Goal: Check status: Check status

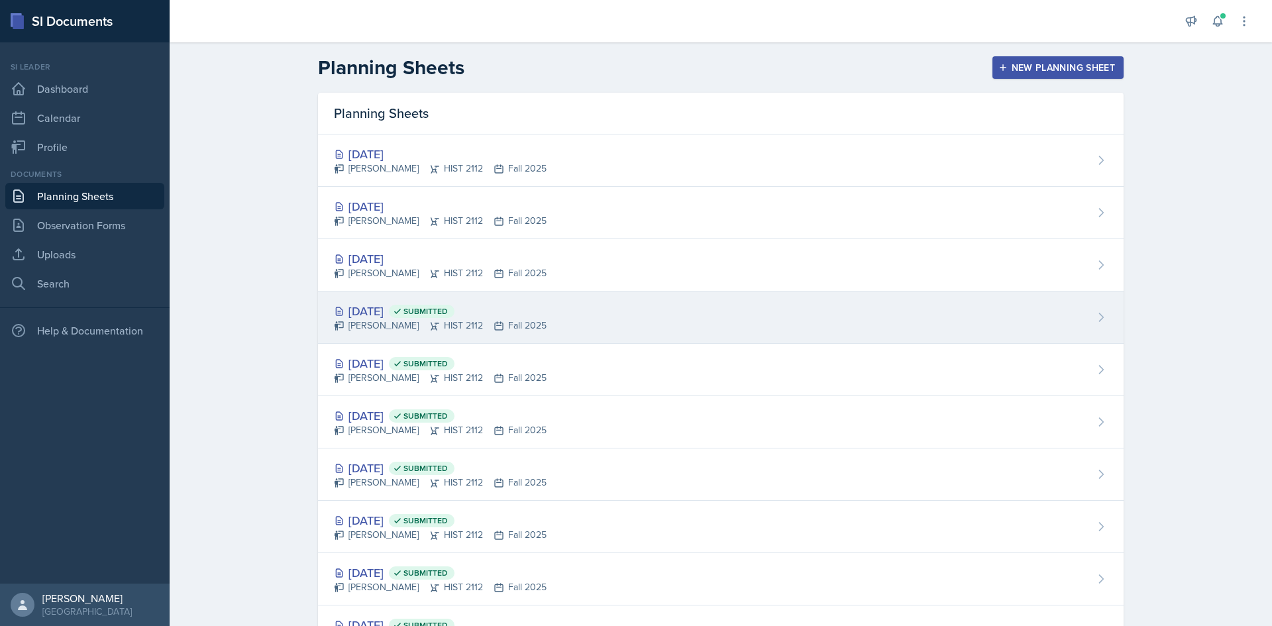
click at [395, 312] on div "Oct 8th, 2025 Submitted" at bounding box center [440, 311] width 213 height 18
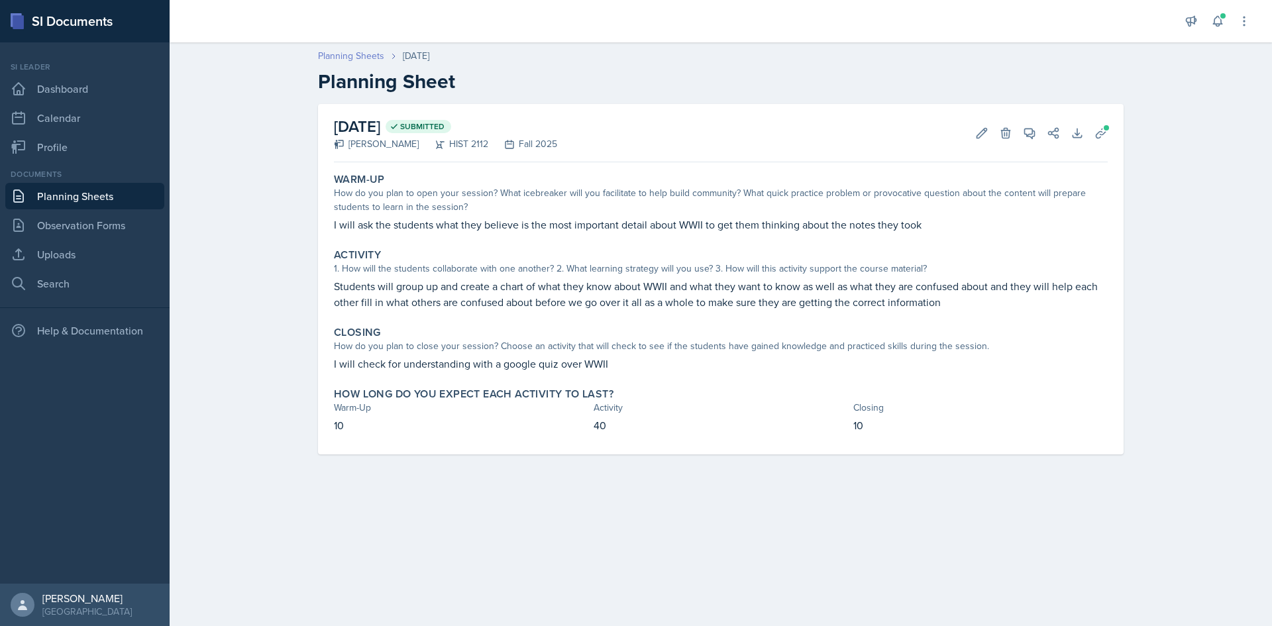
click at [333, 54] on link "Planning Sheets" at bounding box center [351, 56] width 66 height 14
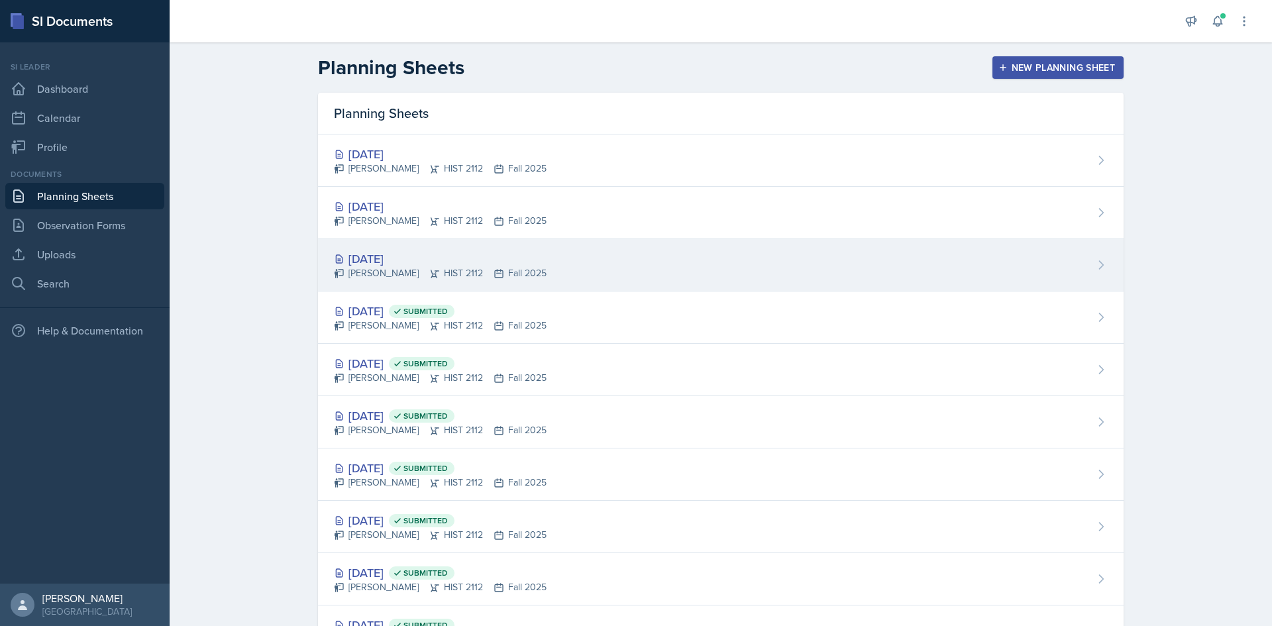
click at [413, 256] on div "[DATE]" at bounding box center [440, 259] width 213 height 18
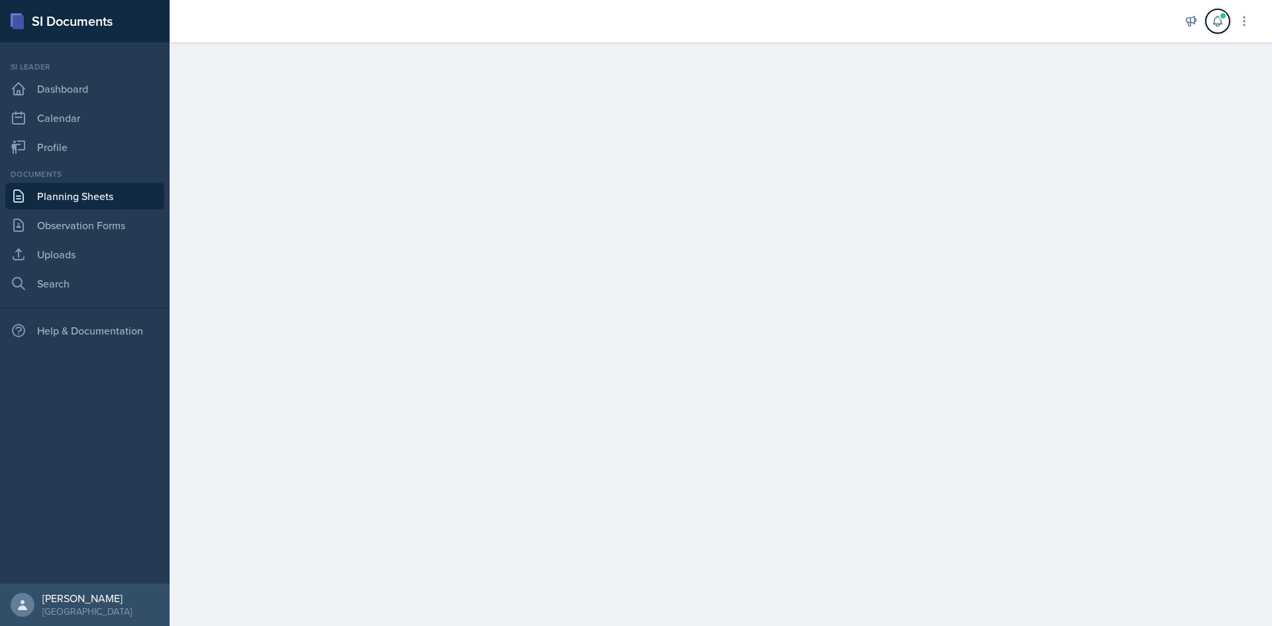
click at [1217, 28] on button at bounding box center [1218, 21] width 24 height 24
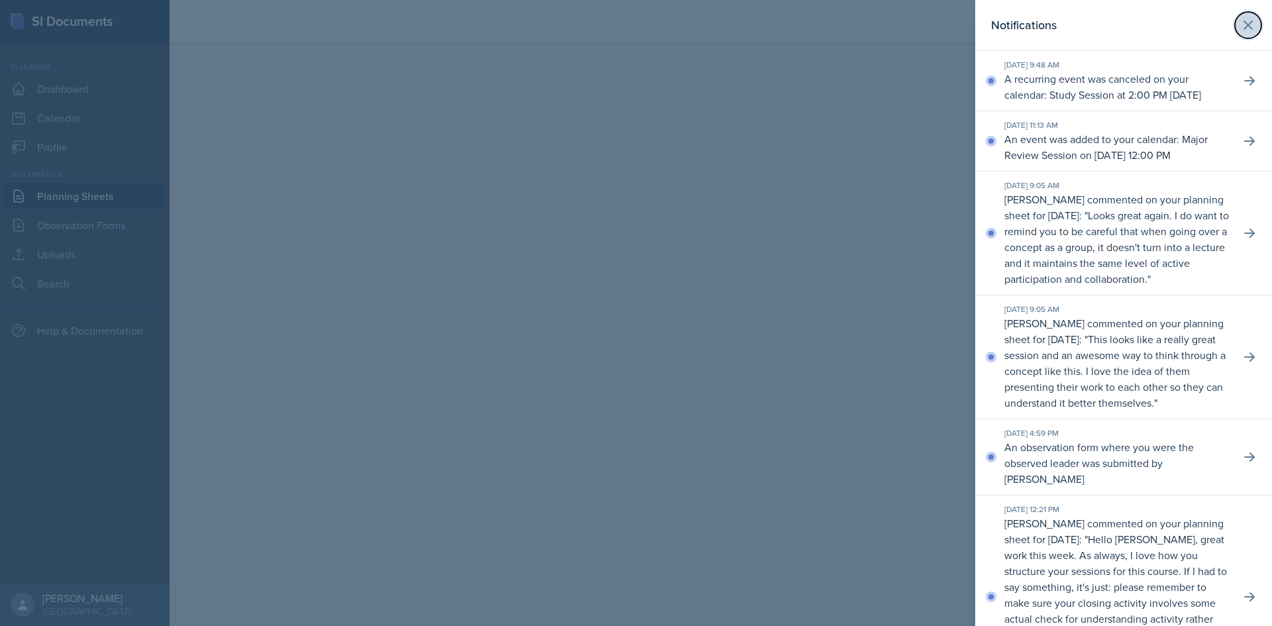
click at [1240, 29] on icon at bounding box center [1248, 25] width 16 height 16
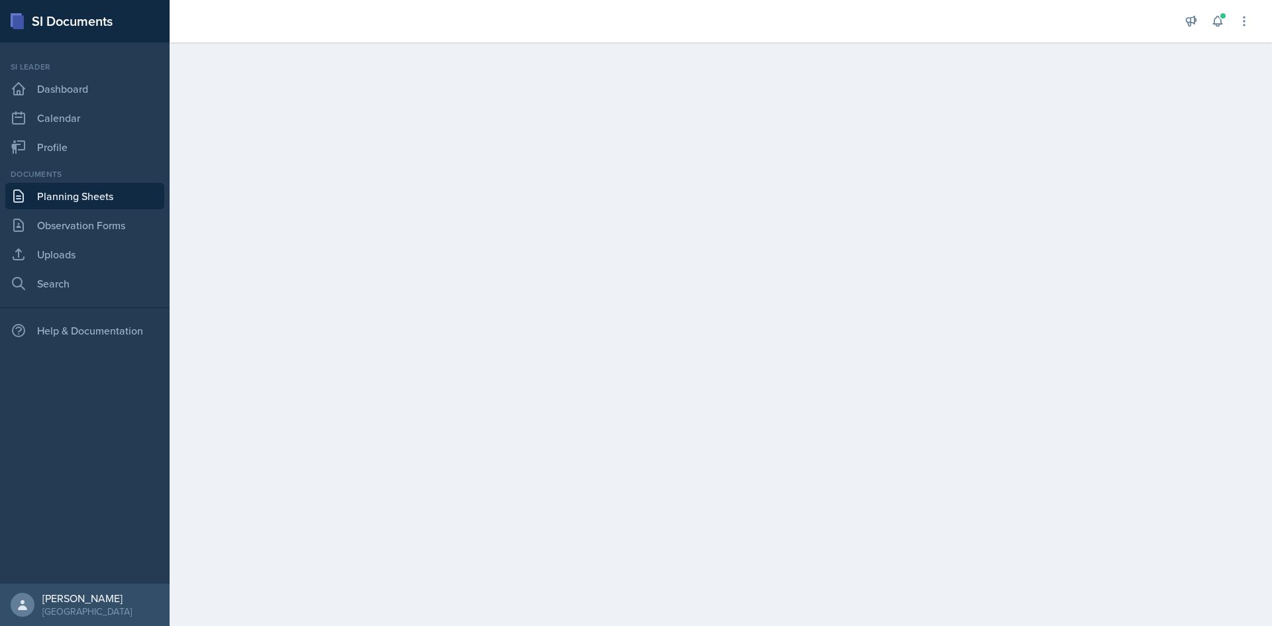
click at [93, 187] on link "Planning Sheets" at bounding box center [84, 196] width 159 height 27
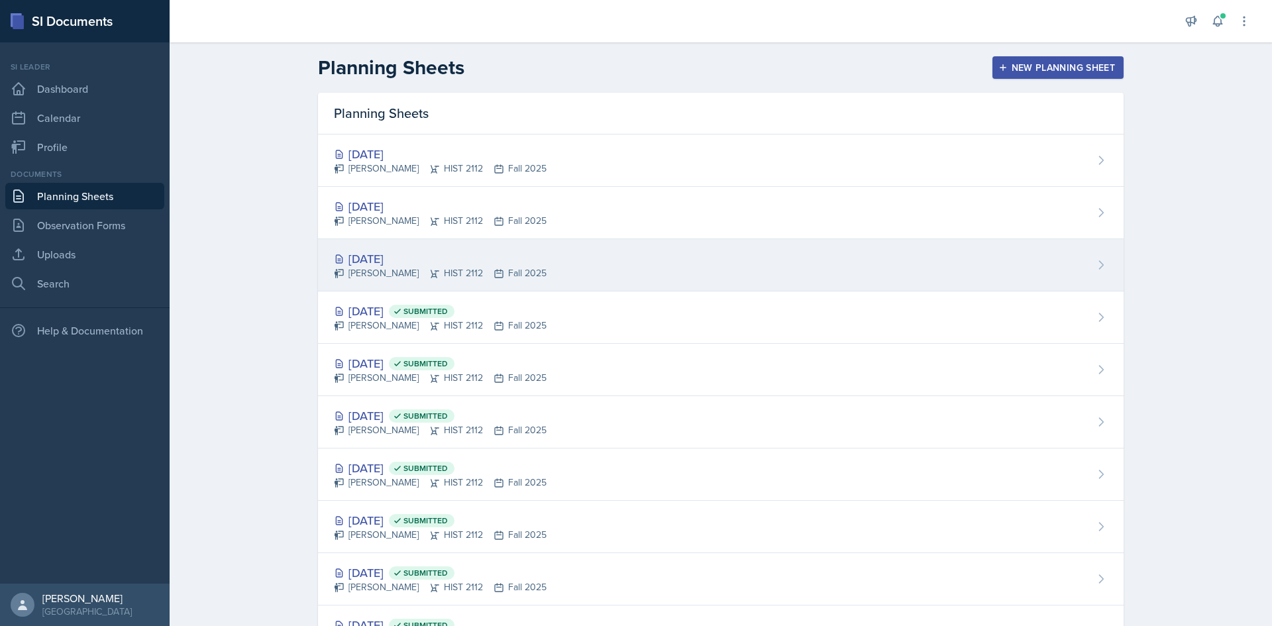
click at [390, 254] on div "[DATE]" at bounding box center [440, 259] width 213 height 18
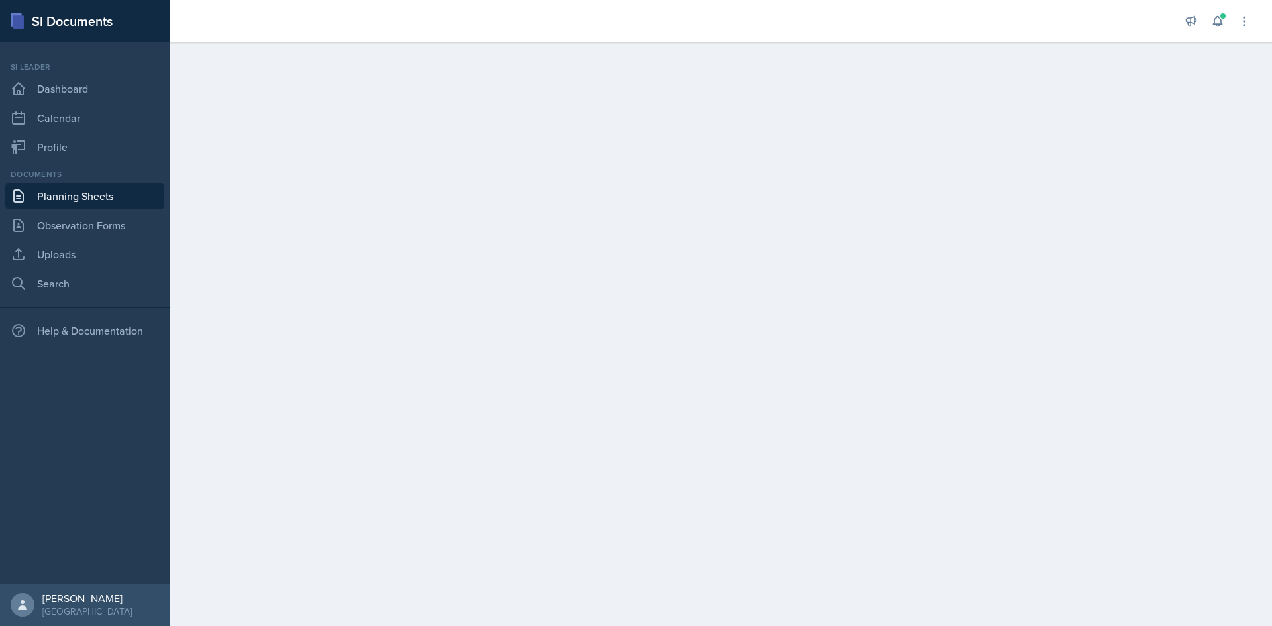
click at [103, 190] on link "Planning Sheets" at bounding box center [84, 196] width 159 height 27
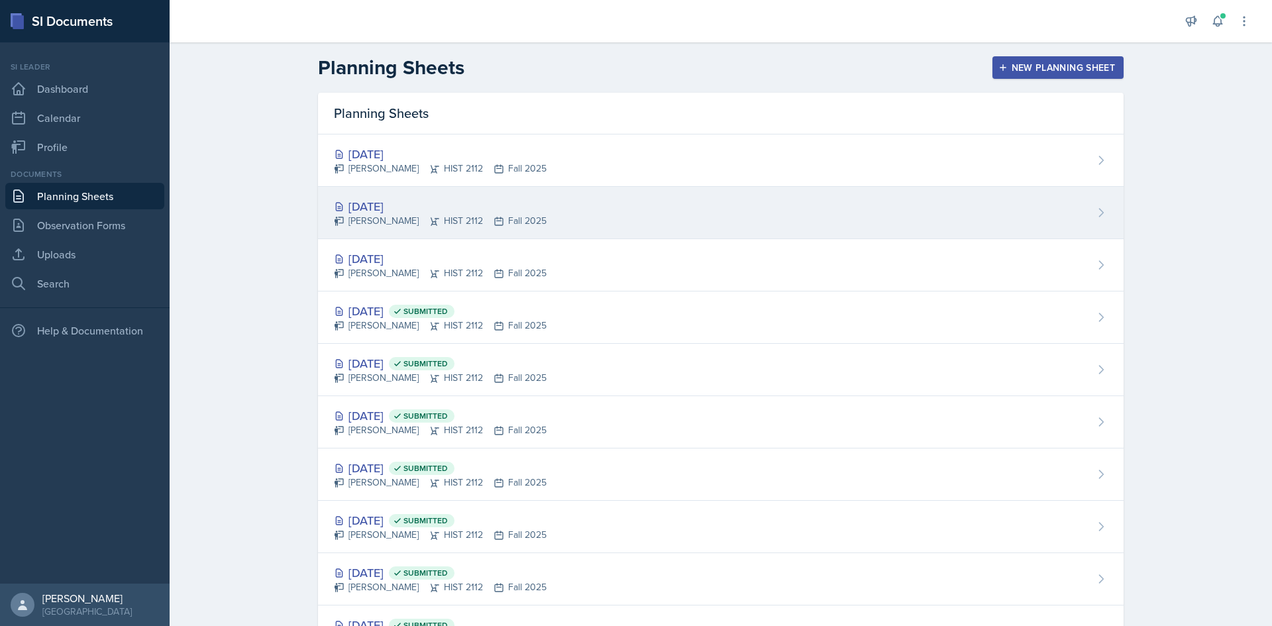
click at [368, 209] on div "[DATE]" at bounding box center [440, 206] width 213 height 18
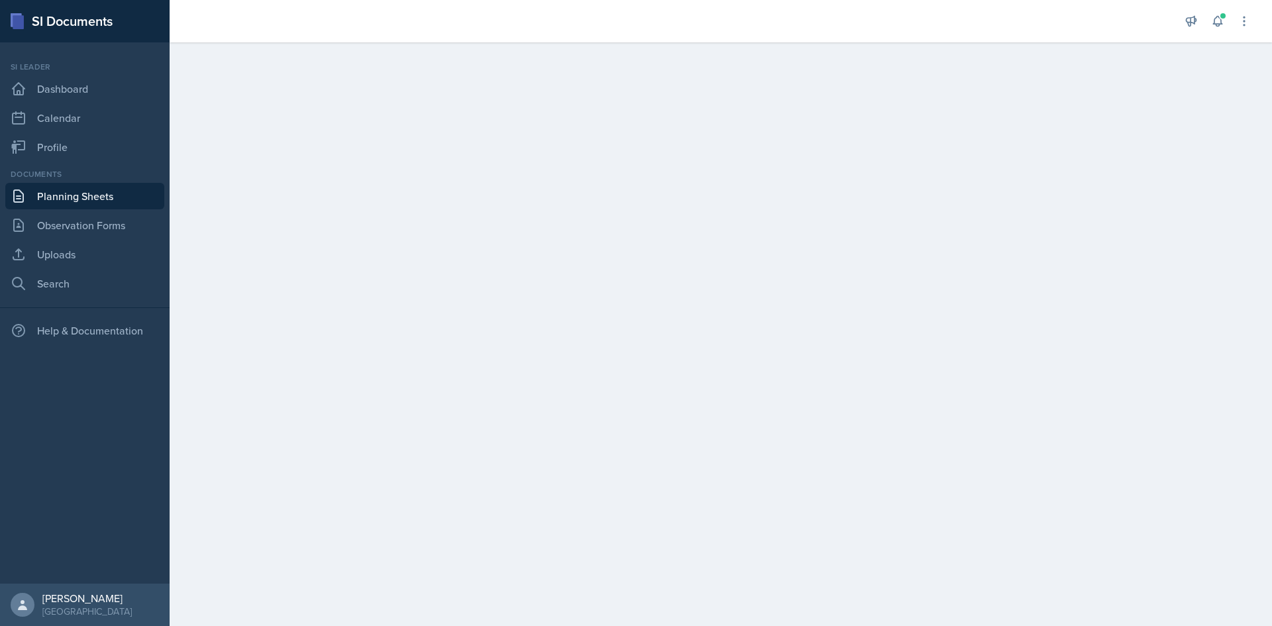
click at [125, 197] on link "Planning Sheets" at bounding box center [84, 196] width 159 height 27
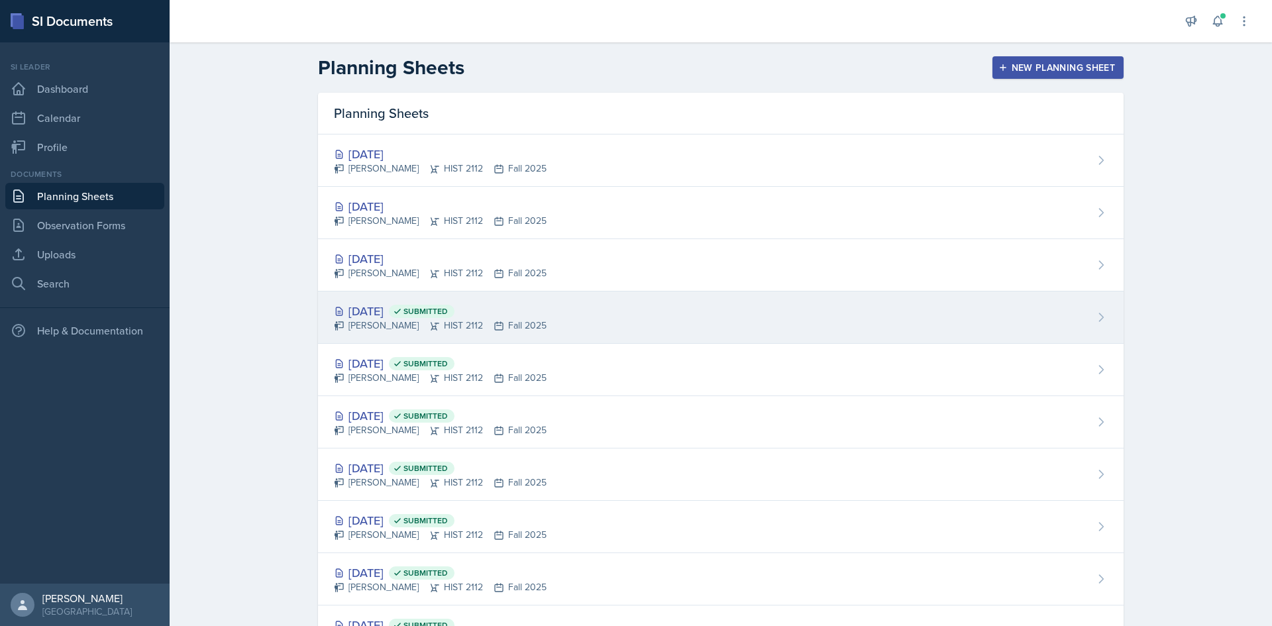
click at [372, 312] on div "Oct 8th, 2025 Submitted" at bounding box center [440, 311] width 213 height 18
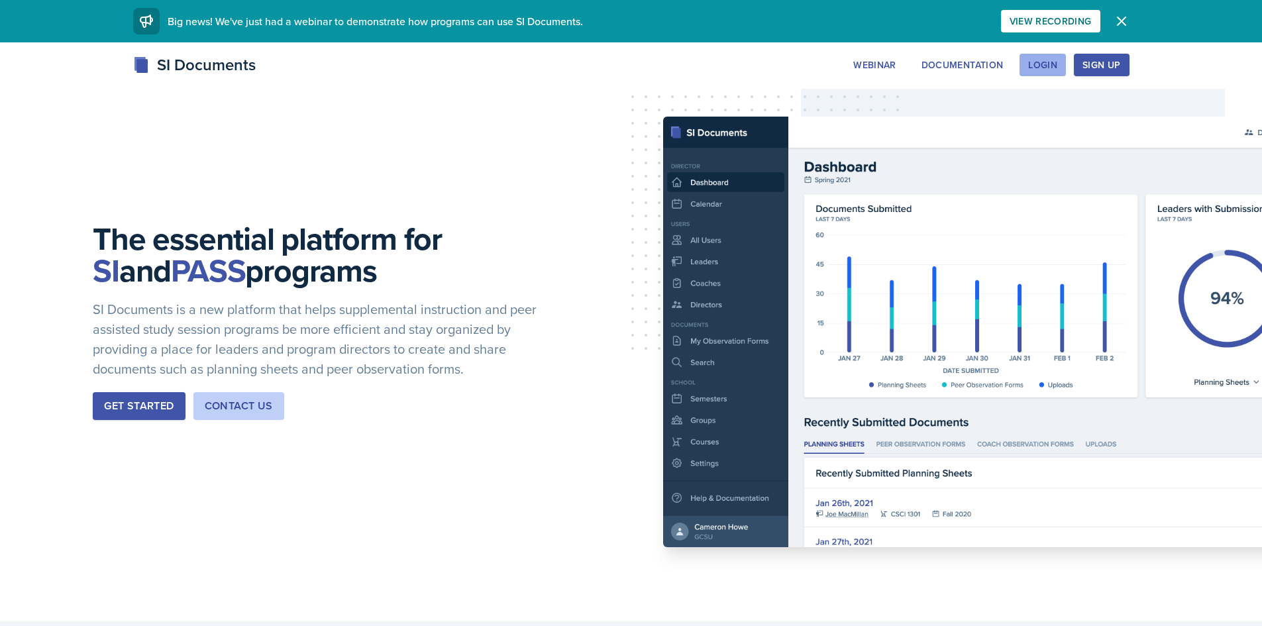
click at [1057, 73] on button "Login" at bounding box center [1043, 65] width 46 height 23
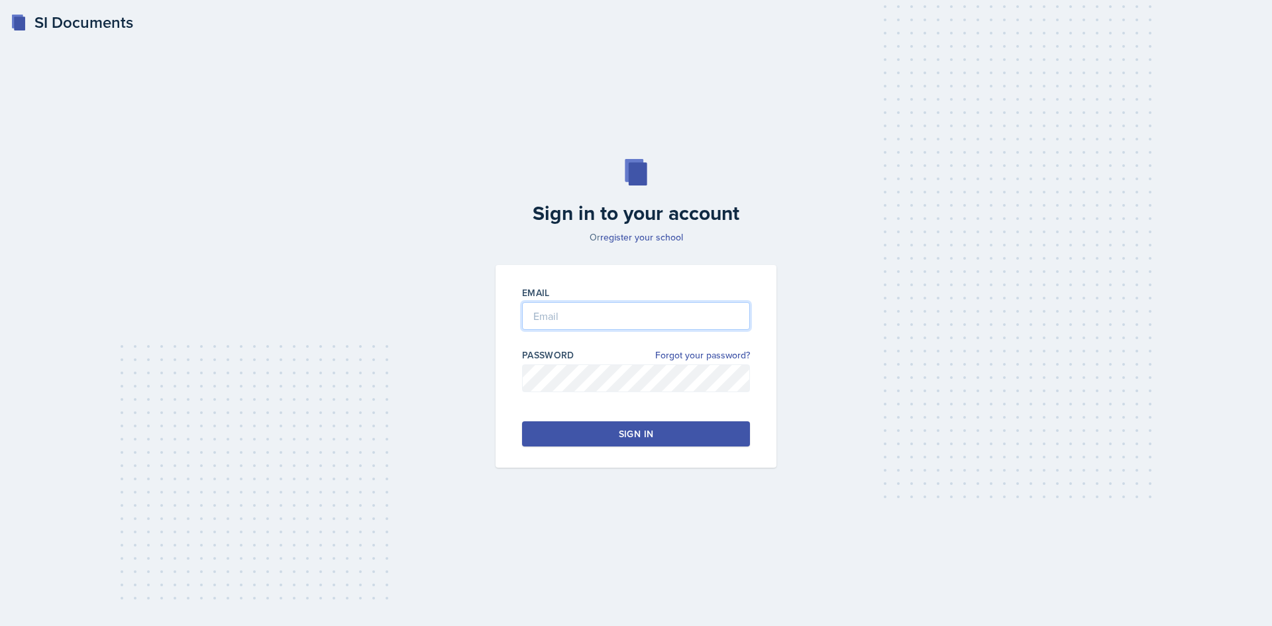
click at [617, 304] on input "email" at bounding box center [636, 316] width 228 height 28
type input "[EMAIL_ADDRESS][DOMAIN_NAME]"
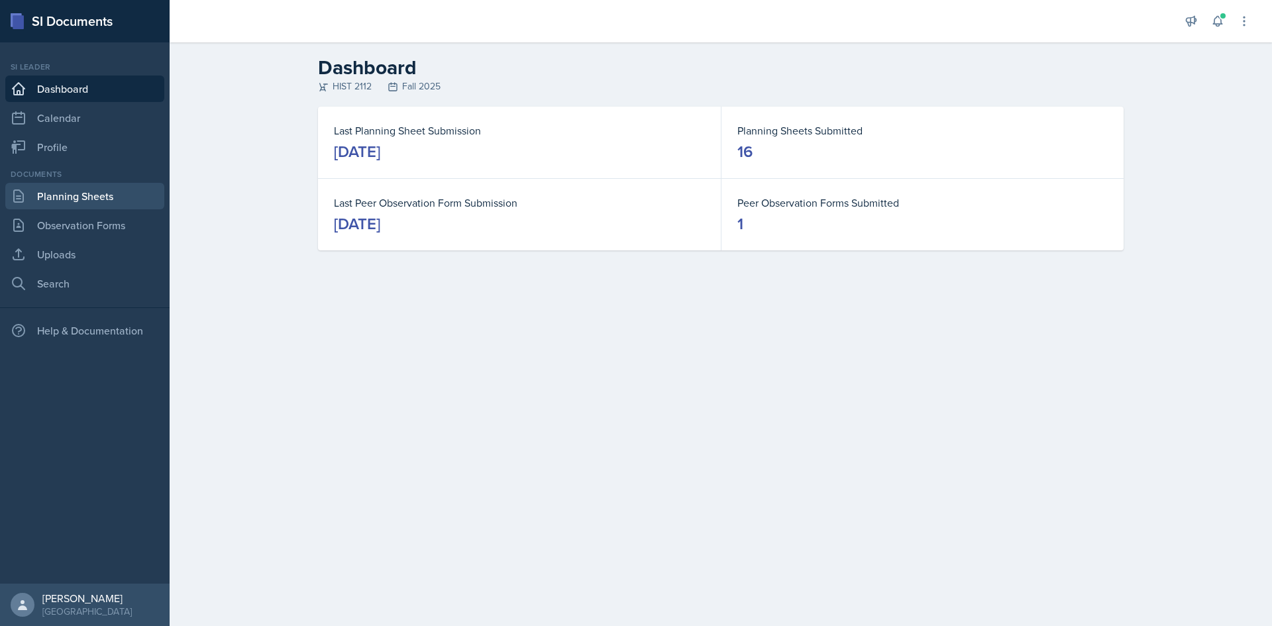
click at [54, 199] on link "Planning Sheets" at bounding box center [84, 196] width 159 height 27
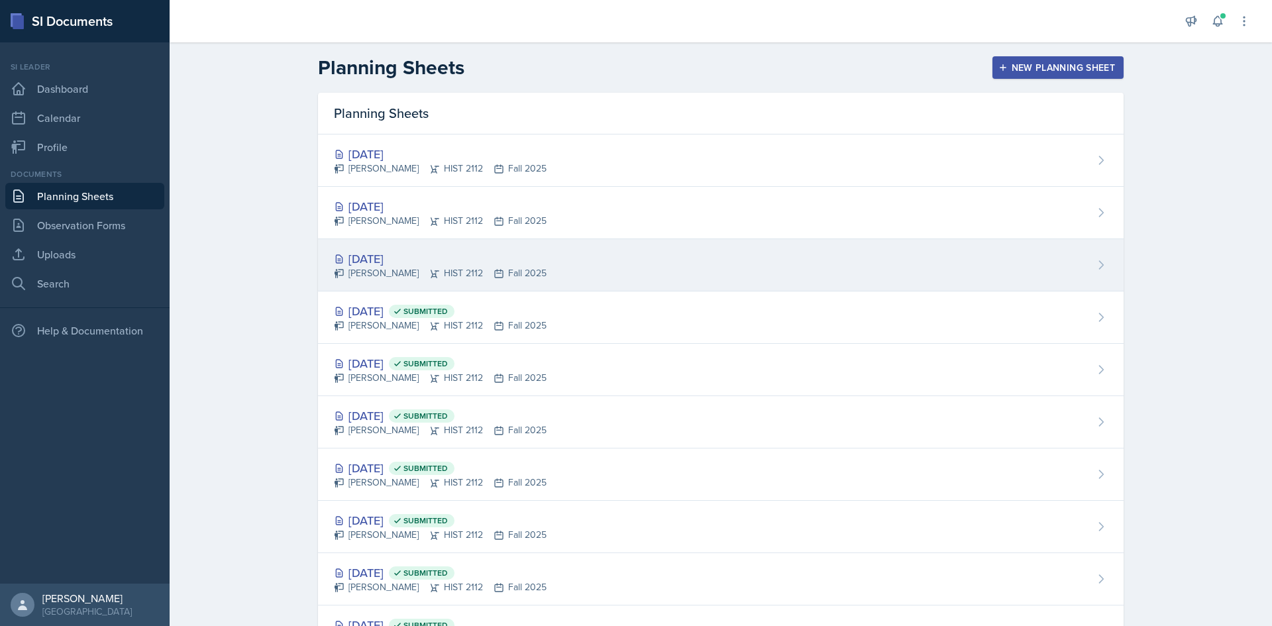
click at [381, 254] on div "[DATE]" at bounding box center [440, 259] width 213 height 18
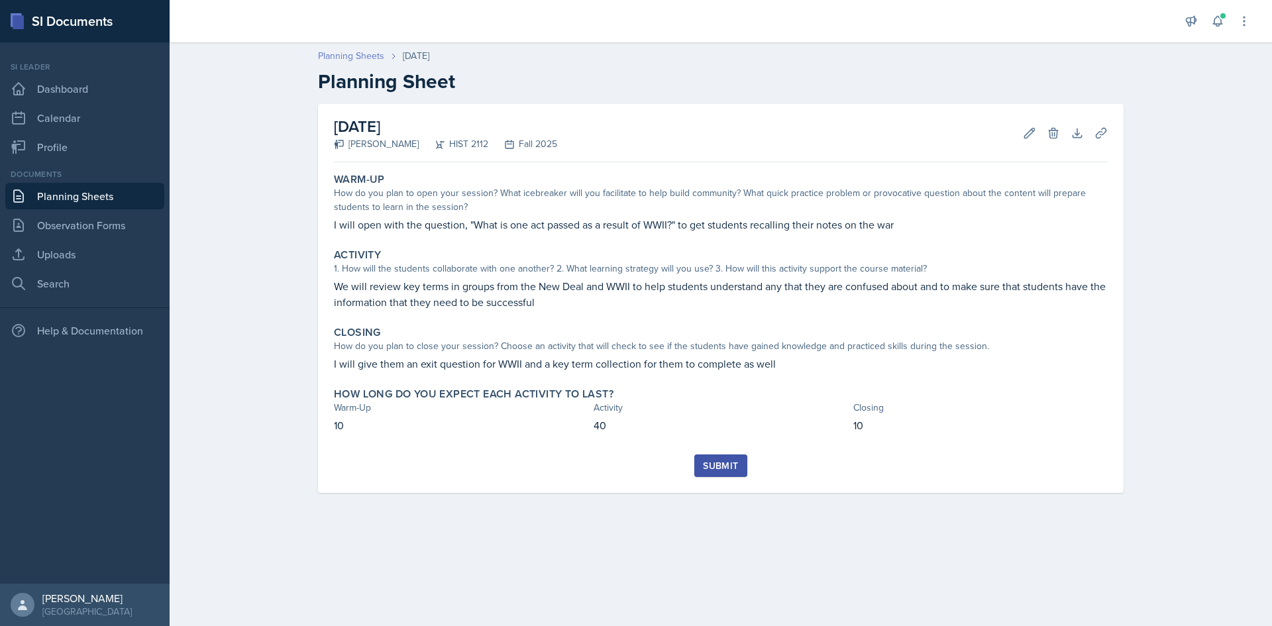
click at [374, 52] on link "Planning Sheets" at bounding box center [351, 56] width 66 height 14
